Goal: Learn about a topic

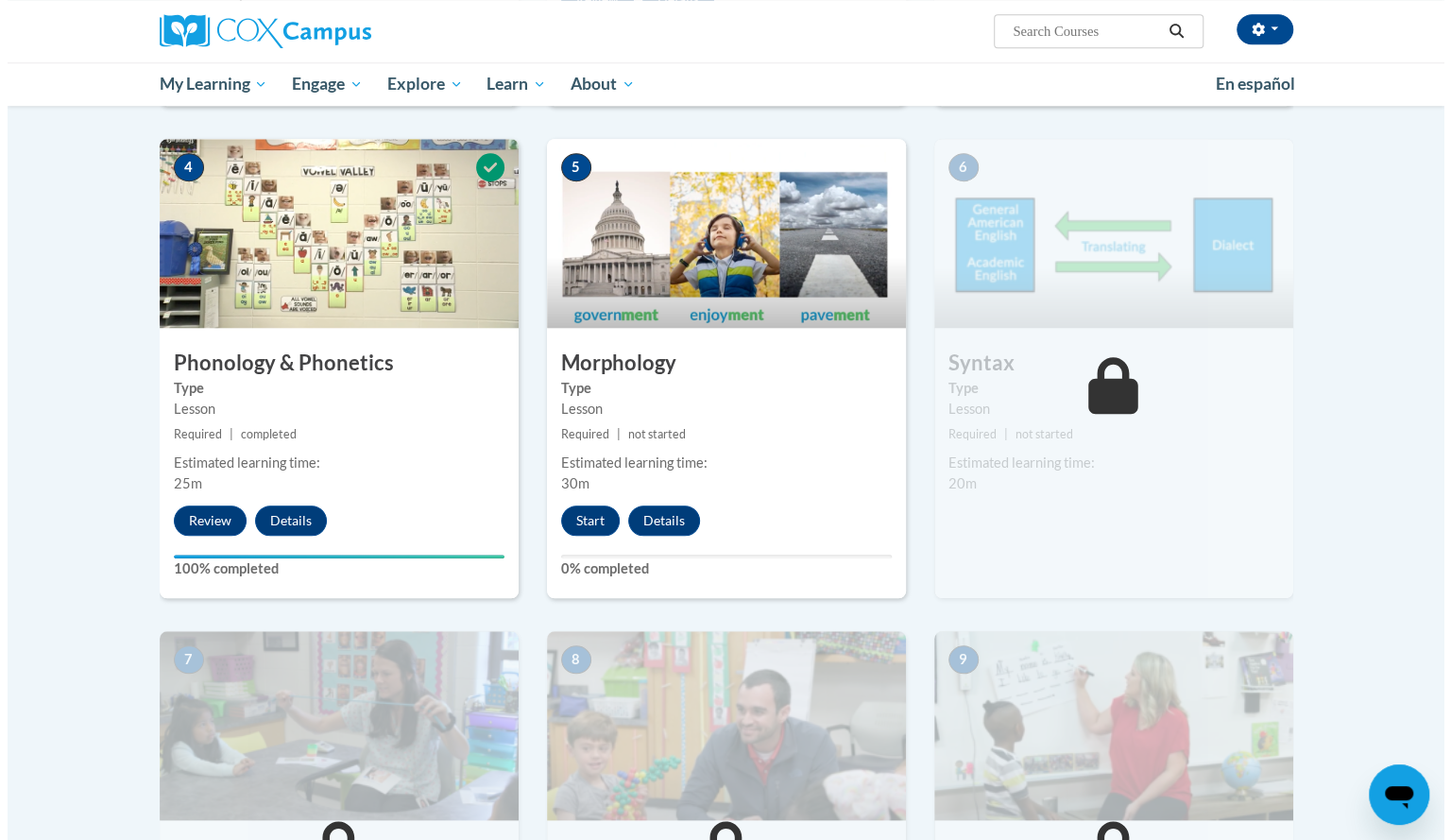
scroll to position [904, 0]
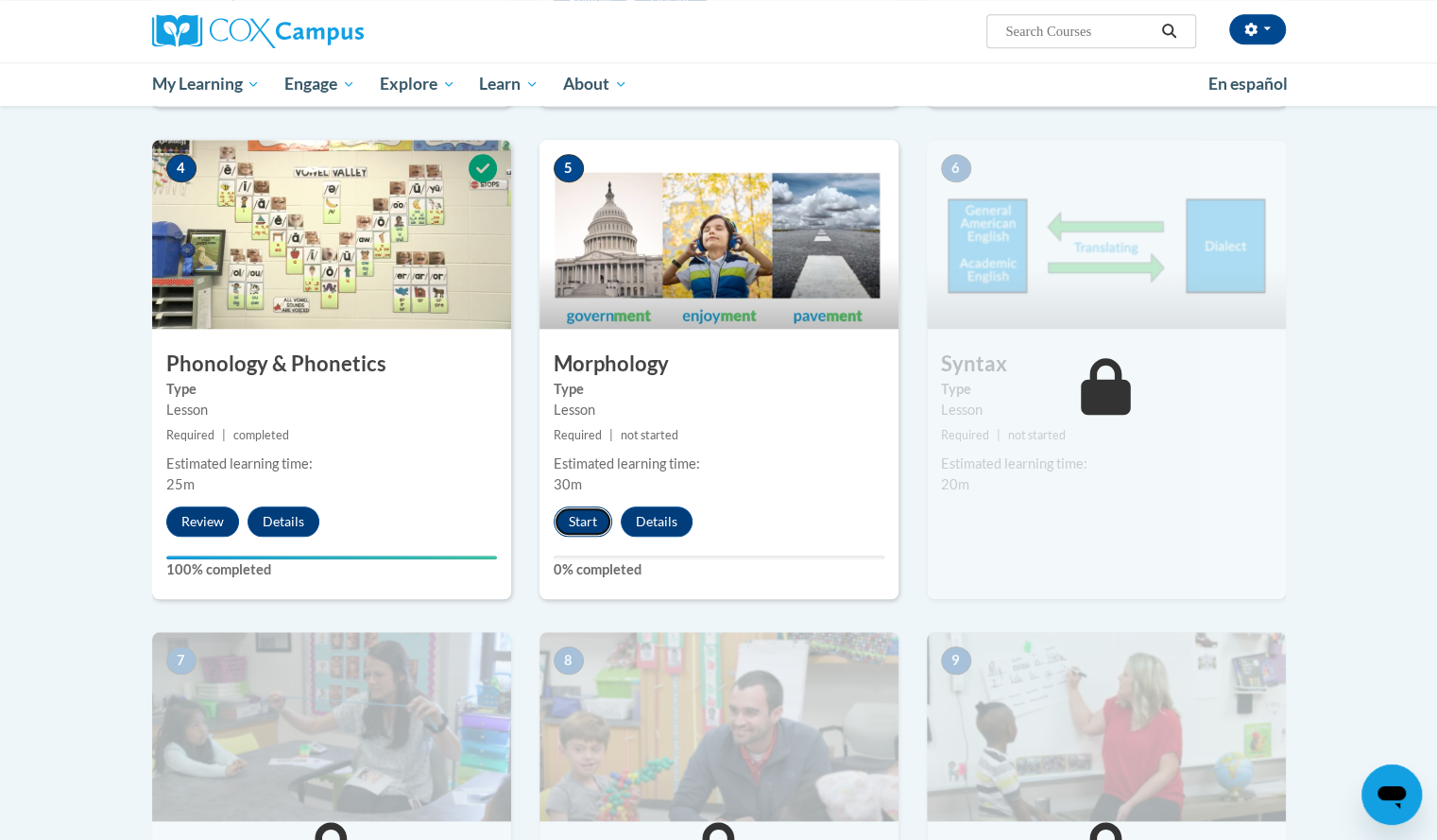
click at [579, 514] on button "Start" at bounding box center [583, 521] width 58 height 31
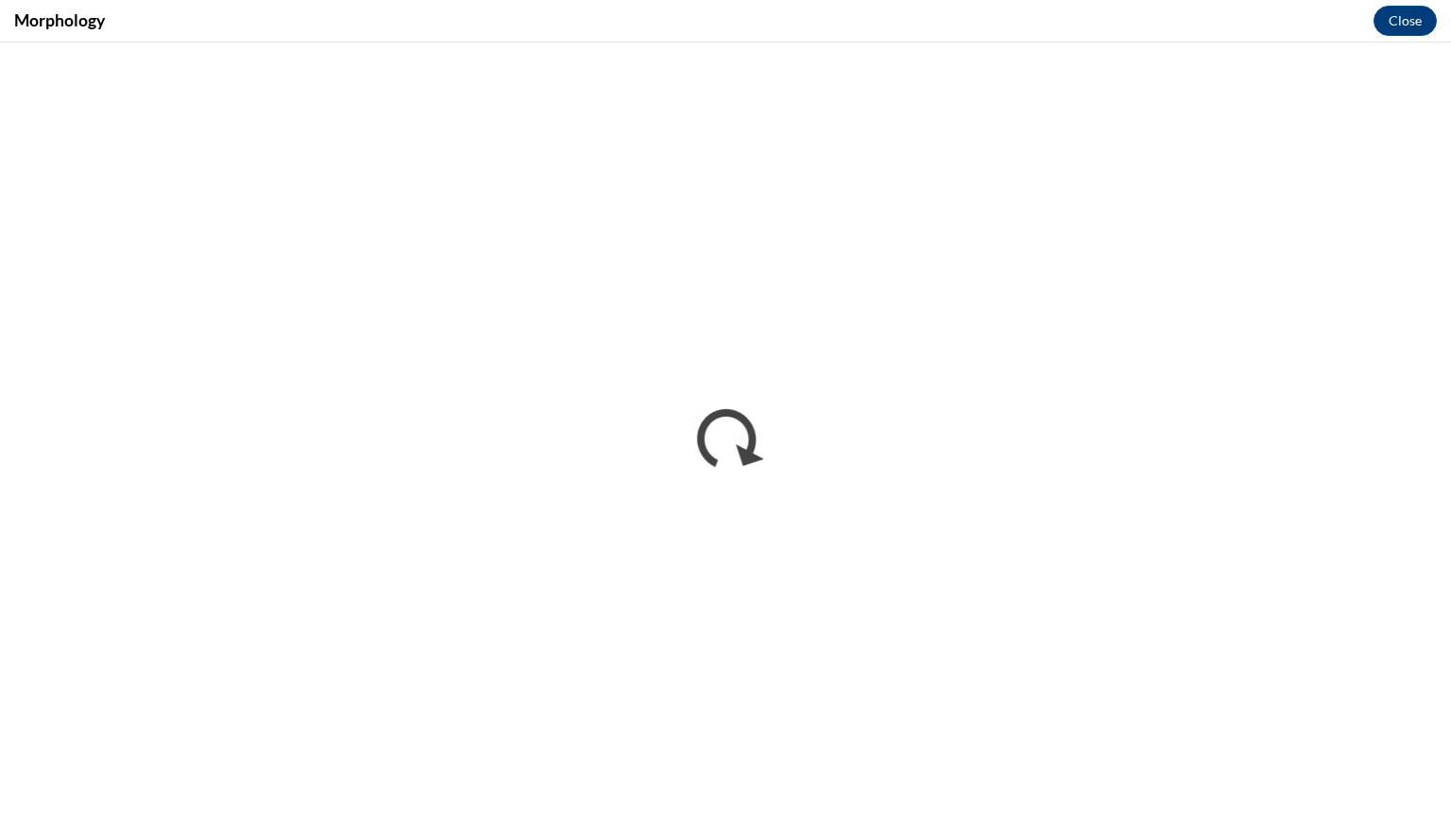
scroll to position [0, 0]
